Goal: Find specific page/section: Find specific page/section

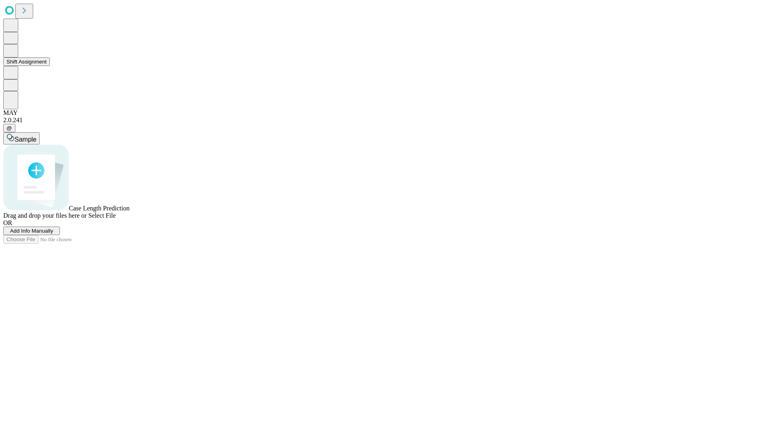
click at [50, 66] on button "Shift Assignment" at bounding box center [26, 61] width 47 height 9
